Goal: Transaction & Acquisition: Download file/media

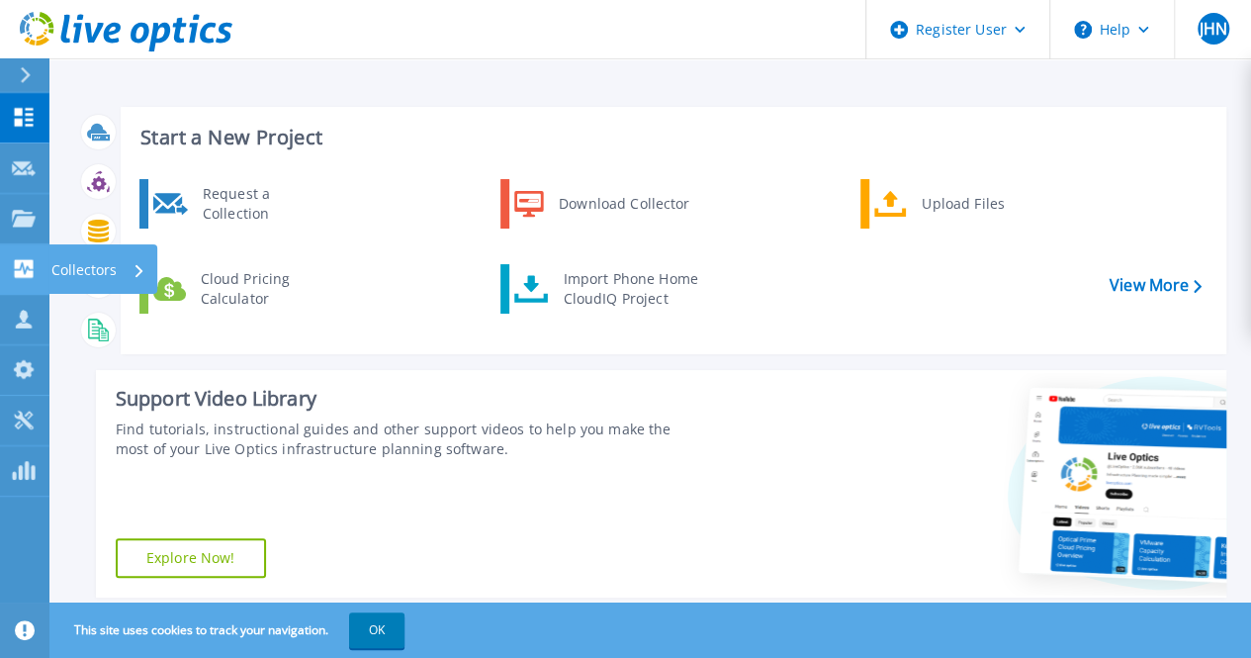
click at [37, 263] on div "Collectors" at bounding box center [64, 268] width 105 height 19
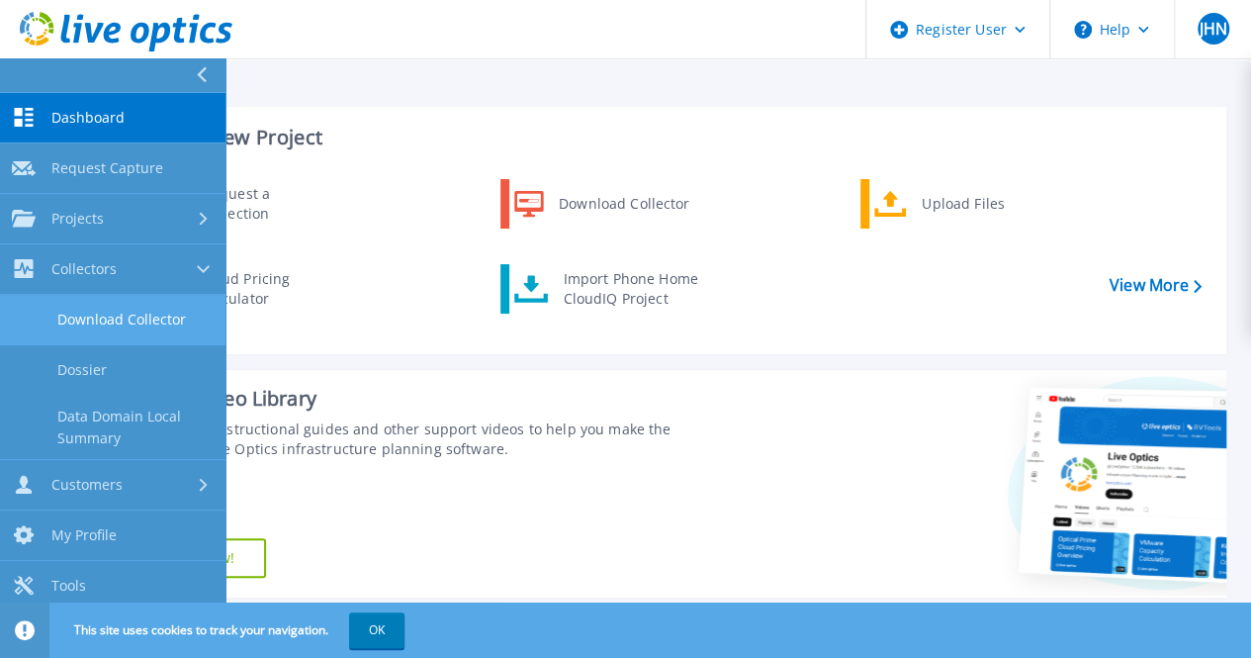
click at [146, 331] on link "Download Collector" at bounding box center [113, 320] width 226 height 50
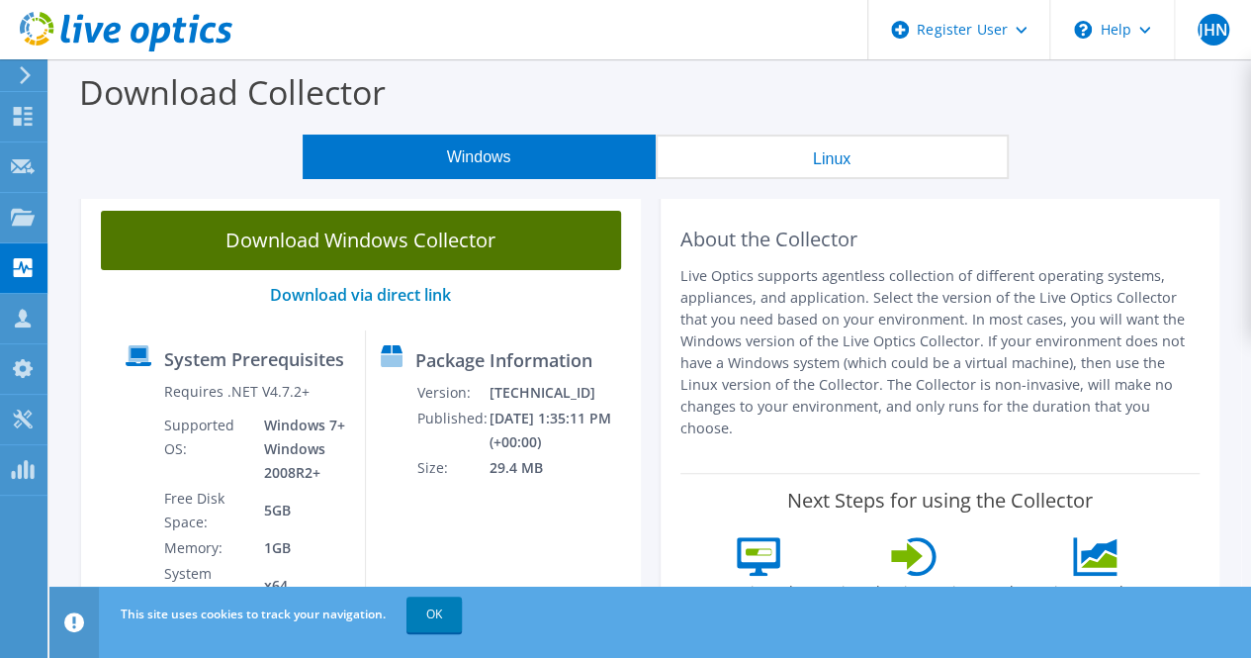
click at [447, 235] on link "Download Windows Collector" at bounding box center [361, 240] width 520 height 59
